Goal: Task Accomplishment & Management: Complete application form

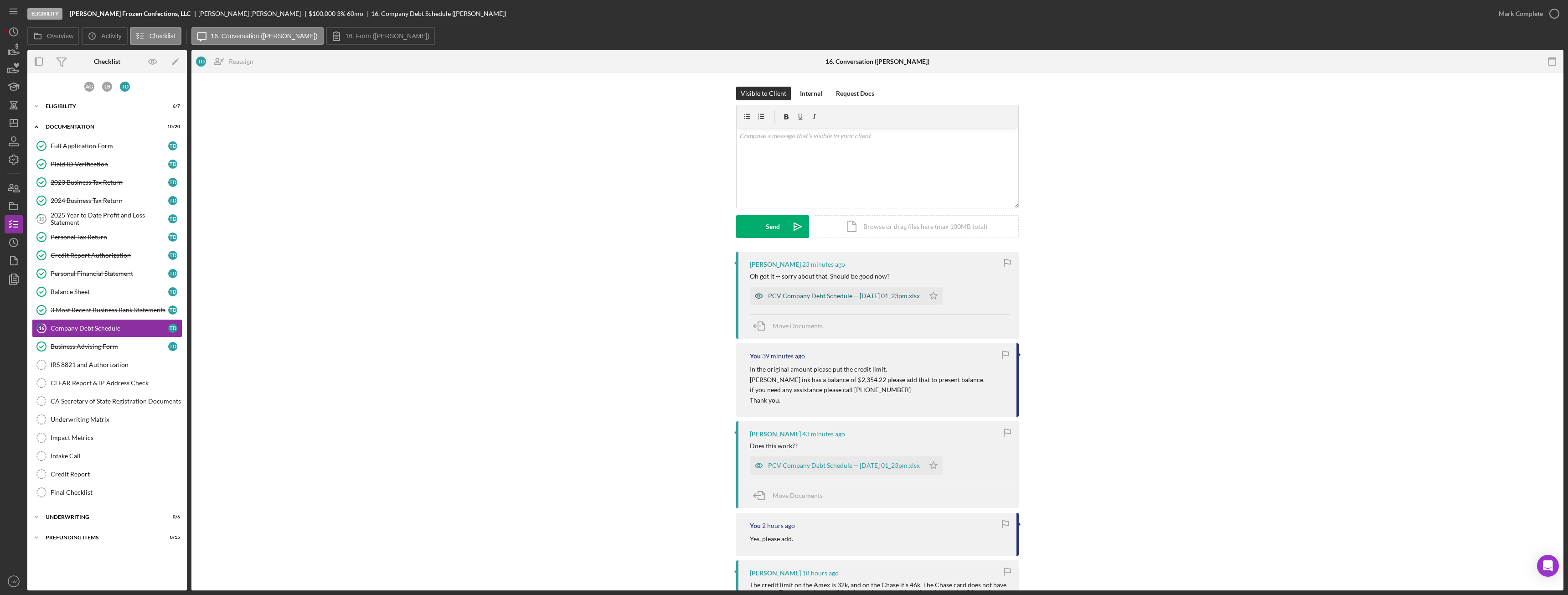
click at [800, 294] on div "PCV Company Debt Schedule -- [DATE] 01_23pm.xlsx" at bounding box center [844, 296] width 152 height 7
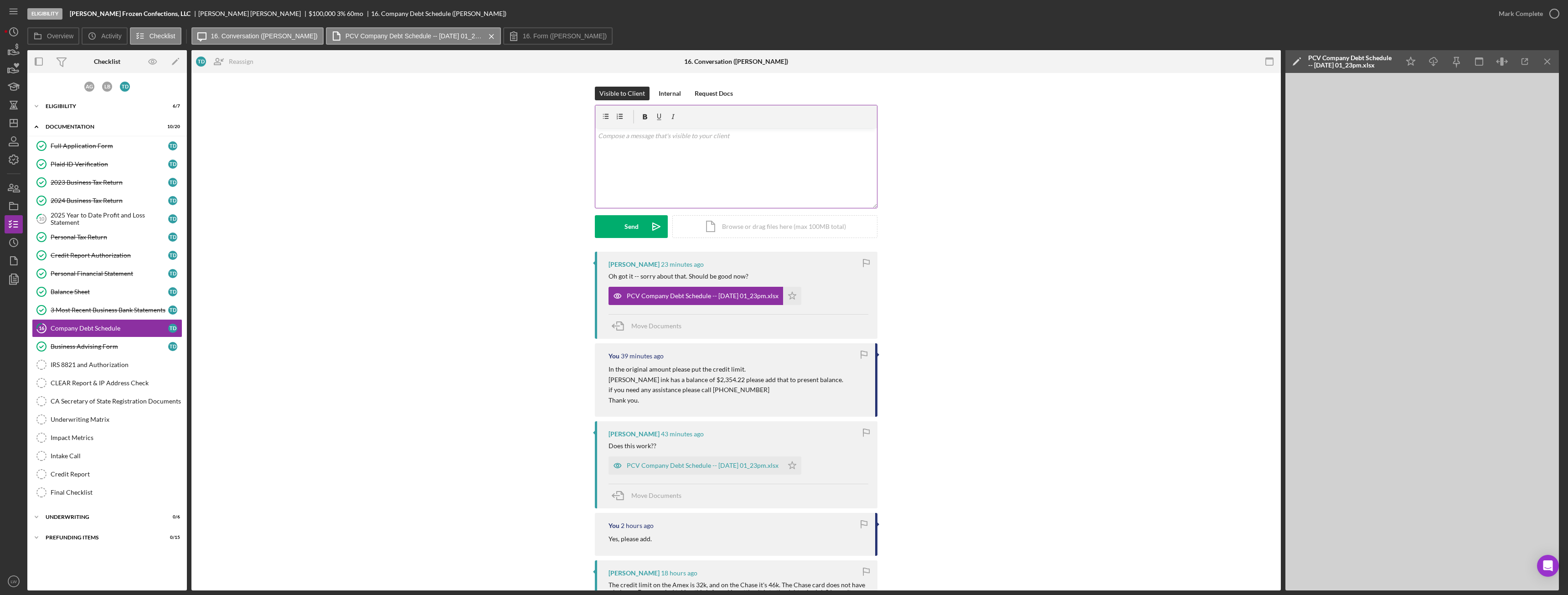
click at [753, 157] on div "v Color teal Color pink Remove color Add row above Add row below Add column bef…" at bounding box center [736, 168] width 282 height 80
click at [642, 220] on button "Send Icon/icon-invite-send" at bounding box center [631, 227] width 73 height 23
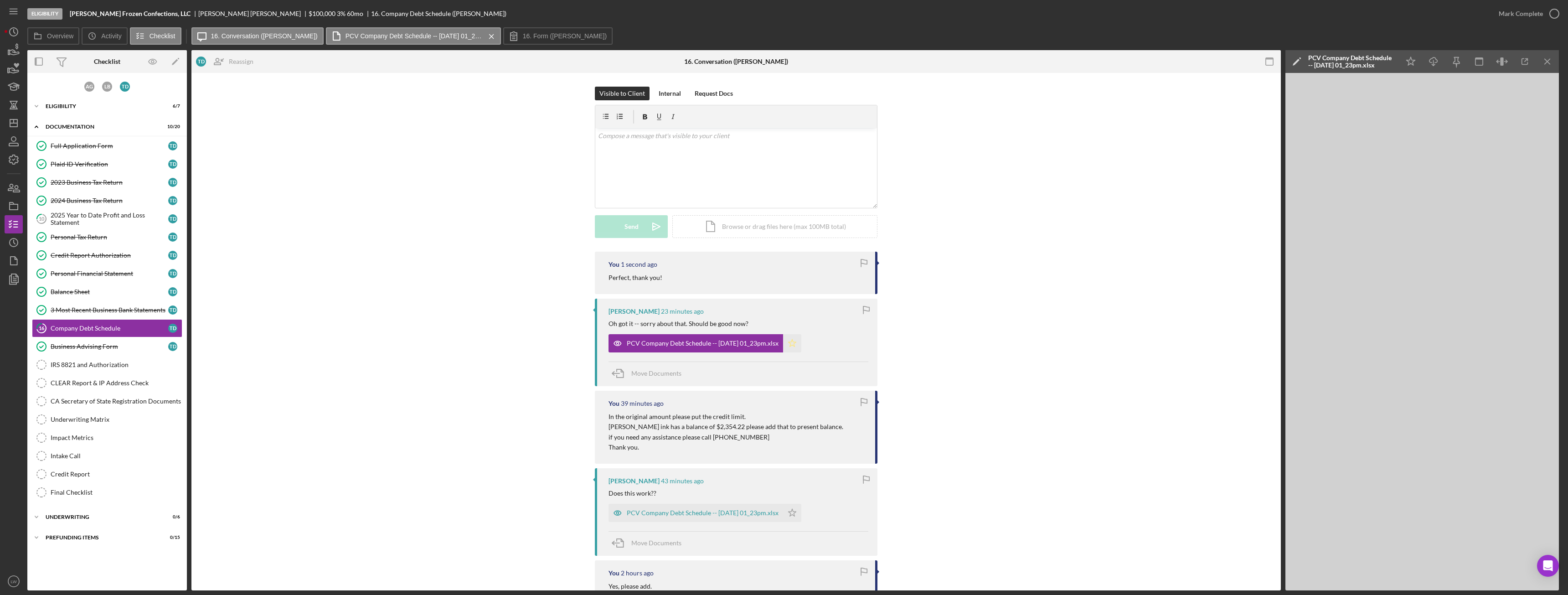
click at [799, 341] on icon "Icon/Star" at bounding box center [793, 343] width 19 height 19
click at [1530, 17] on div "Mark Complete" at bounding box center [1521, 14] width 44 height 19
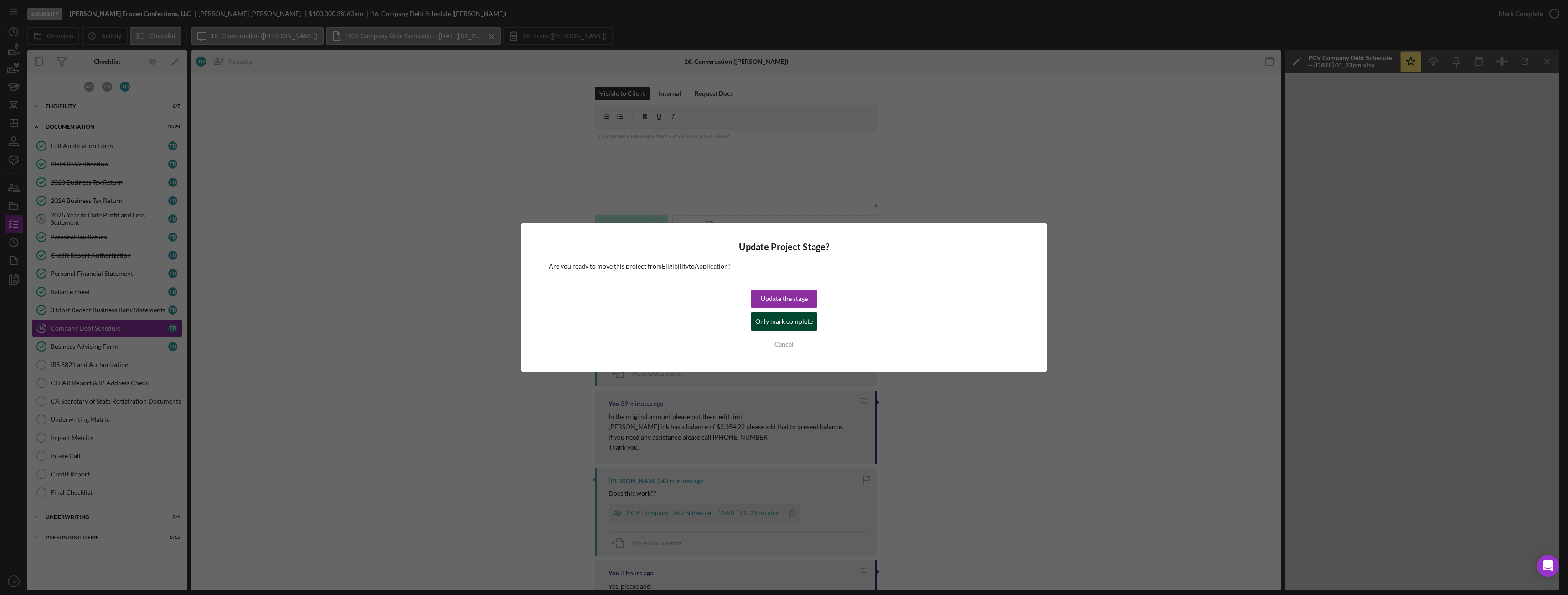
click at [793, 323] on div "Only mark complete" at bounding box center [784, 321] width 58 height 19
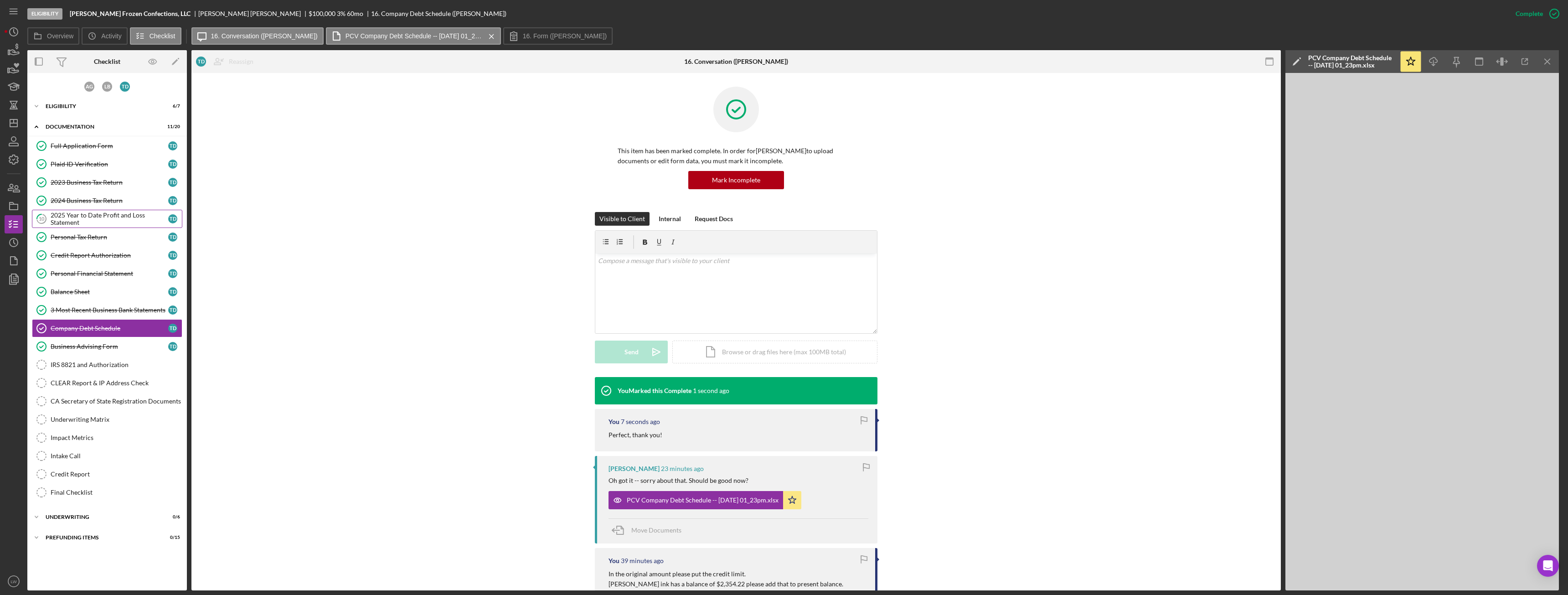
click at [92, 217] on div "2025 Year to Date Profit and Loss Statement" at bounding box center [109, 219] width 117 height 14
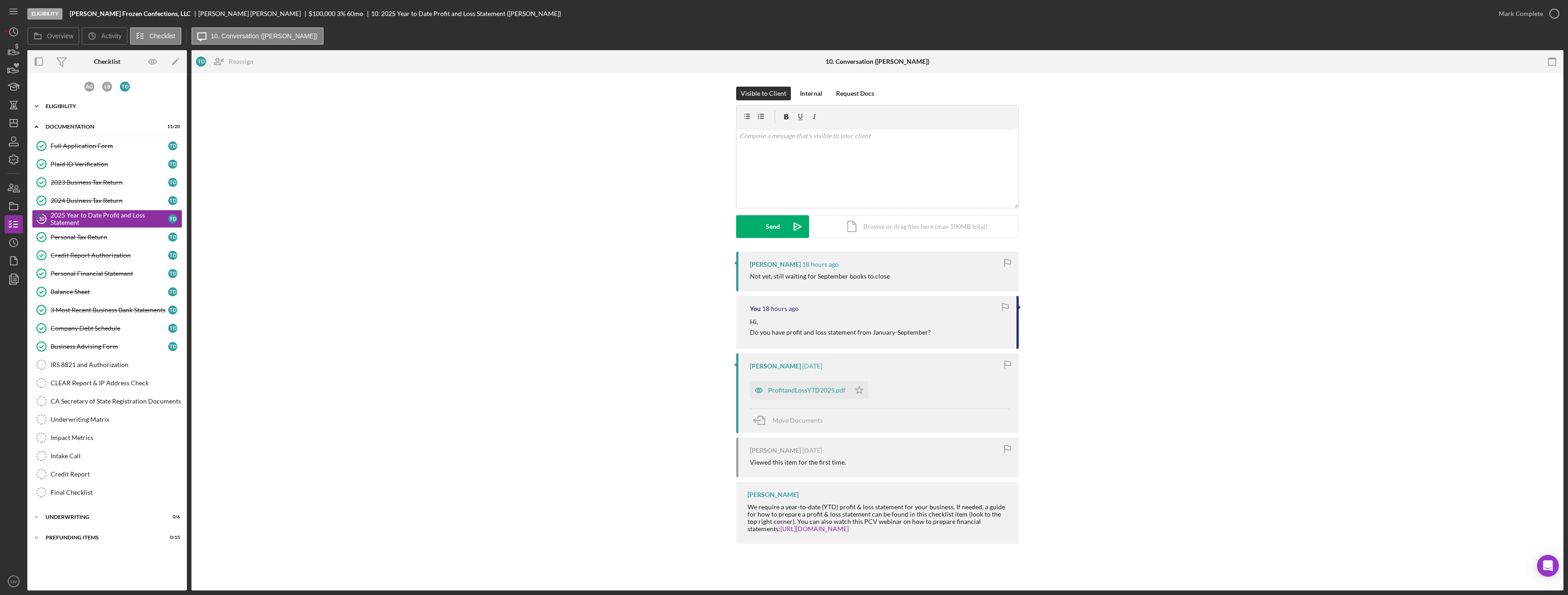
click at [73, 106] on div "Eligibility" at bounding box center [110, 106] width 130 height 6
